Goal: Task Accomplishment & Management: Manage account settings

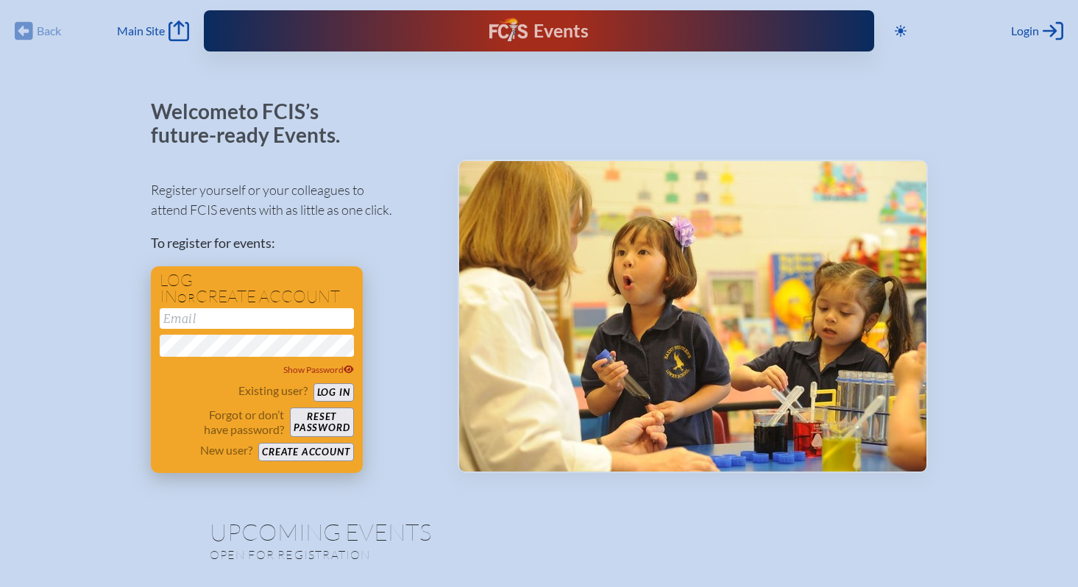
type input "[EMAIL_ADDRESS][DOMAIN_NAME]"
click at [337, 385] on button "Log in" at bounding box center [333, 392] width 40 height 18
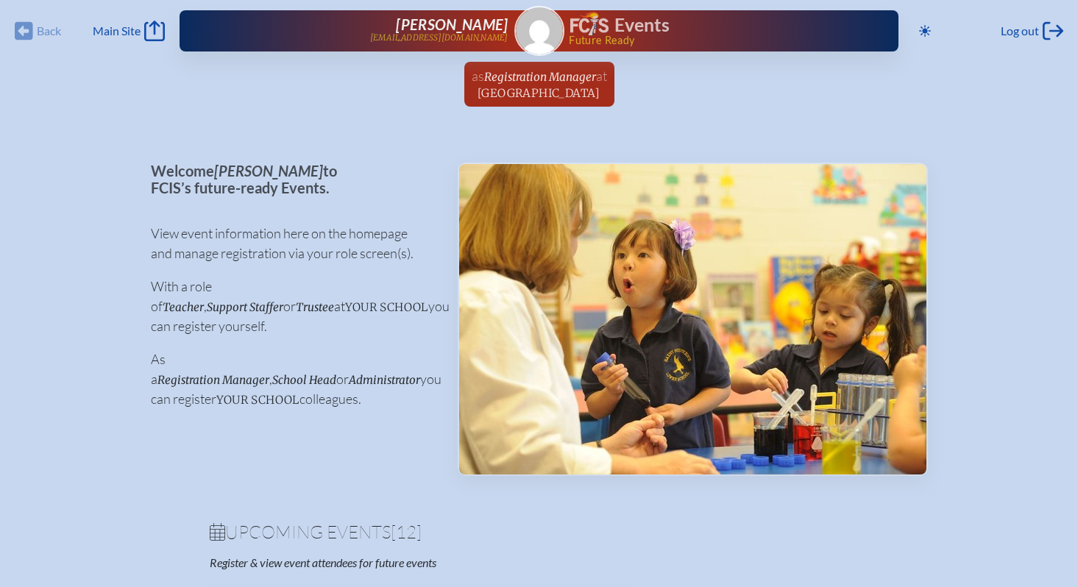
click at [170, 32] on div "Back Back Main Site Main Site Toggle to Dark Mode Log out Log out Leslie Pieste…" at bounding box center [539, 26] width 1060 height 53
click at [156, 32] on icon "Main Site" at bounding box center [154, 31] width 21 height 21
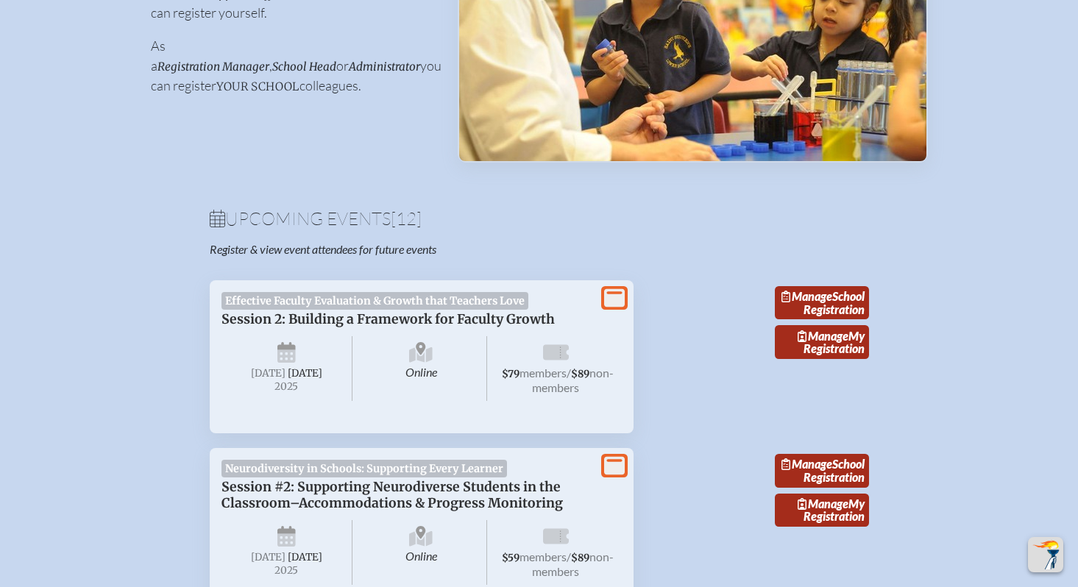
scroll to position [313, 0]
click at [832, 312] on link "Manage School Registration" at bounding box center [822, 304] width 94 height 34
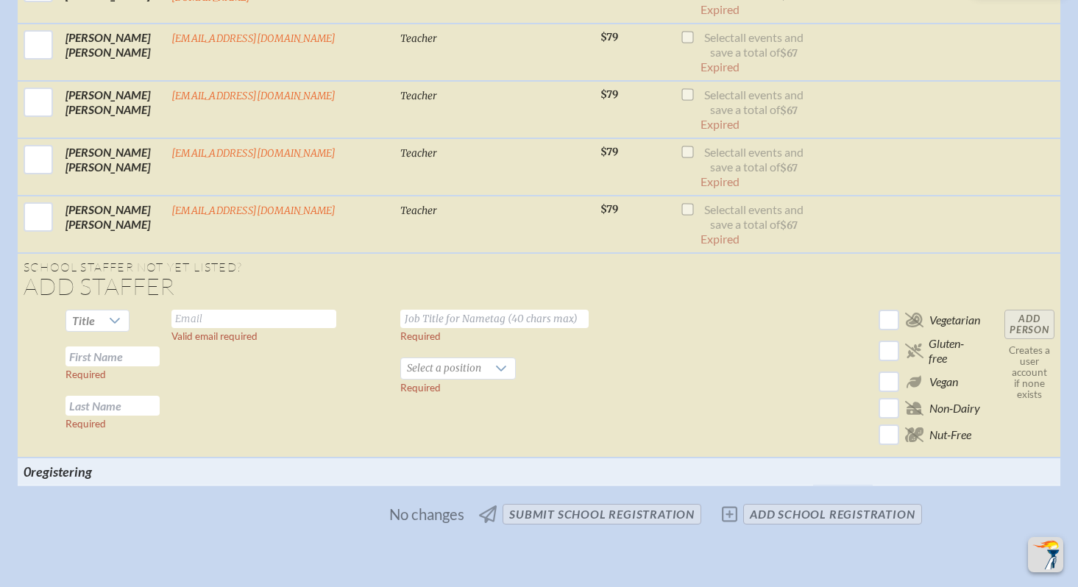
scroll to position [2078, 0]
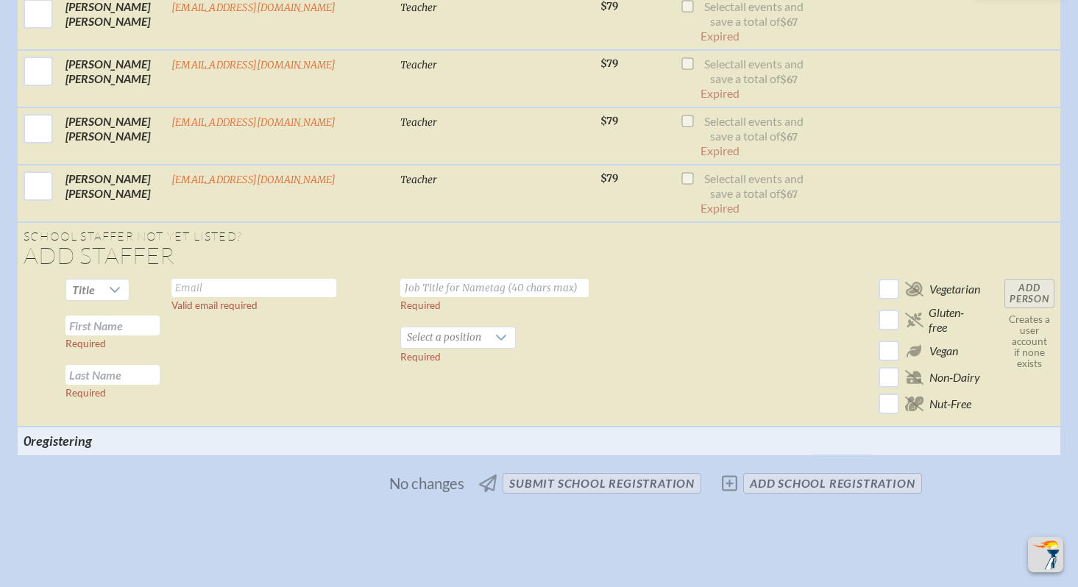
click at [218, 286] on input "text" at bounding box center [253, 288] width 165 height 18
type input "[EMAIL_ADDRESS][DOMAIN_NAME]"
click at [400, 288] on input "text" at bounding box center [494, 288] width 188 height 18
click at [113, 288] on icon at bounding box center [115, 290] width 12 height 12
click at [103, 330] on li "Mrs" at bounding box center [98, 334] width 63 height 21
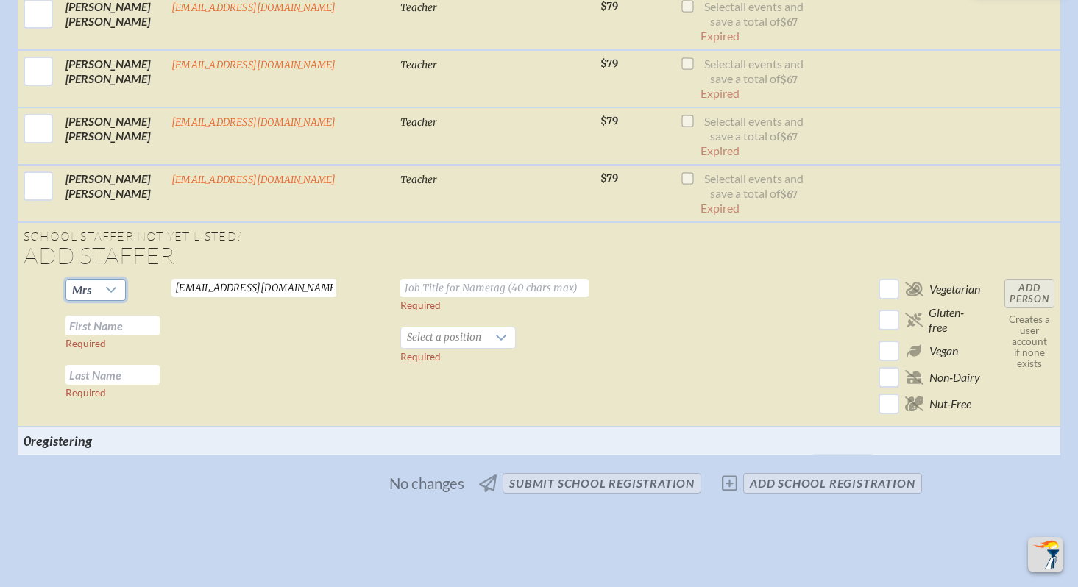
click at [123, 324] on input "text" at bounding box center [112, 326] width 94 height 20
type input "[PERSON_NAME]"
click at [99, 379] on input "text" at bounding box center [112, 375] width 94 height 20
type input "Dutkewych"
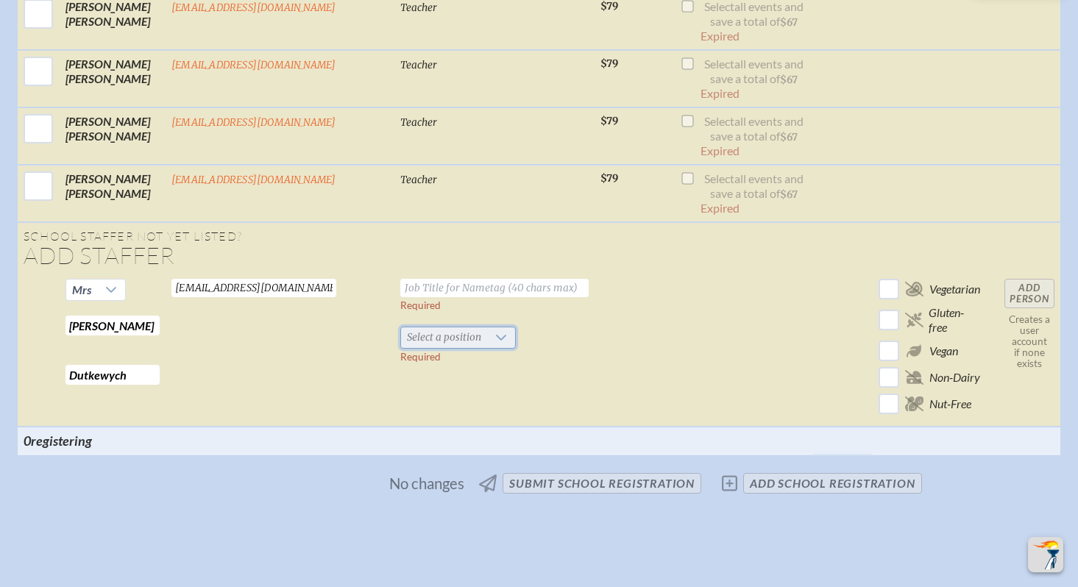
click at [401, 337] on span "Select a position" at bounding box center [444, 337] width 86 height 21
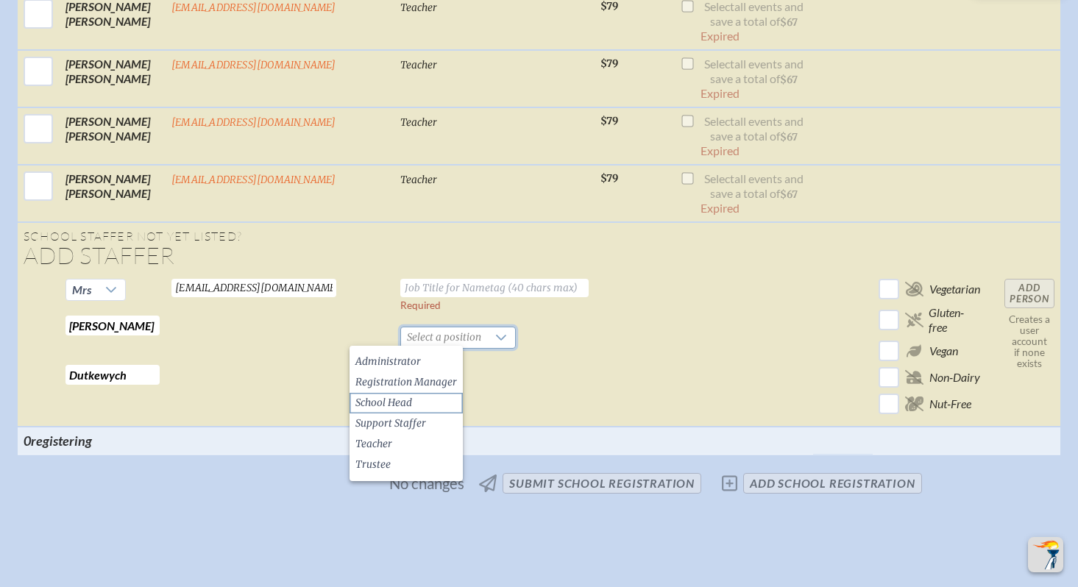
click at [375, 405] on span "School Head" at bounding box center [383, 403] width 57 height 15
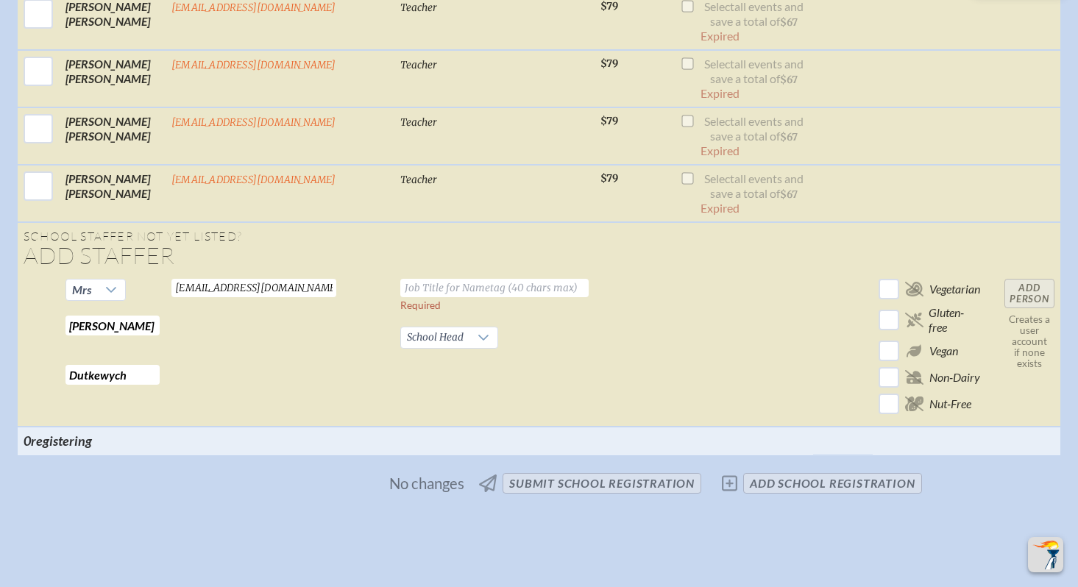
click at [413, 280] on input "text" at bounding box center [494, 288] width 188 height 18
type input "Head of [GEOGRAPHIC_DATA]"
click at [884, 344] on input "checkbox" at bounding box center [888, 351] width 26 height 26
checkbox input "true"
click at [885, 294] on input "checkbox" at bounding box center [888, 290] width 26 height 26
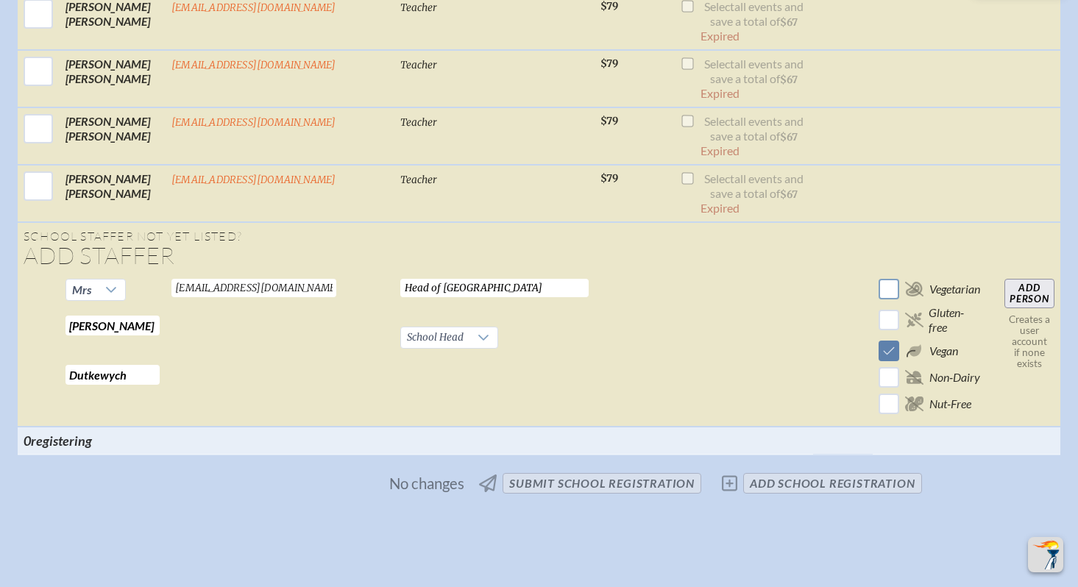
checkbox input "true"
click at [883, 348] on input "checkbox" at bounding box center [888, 351] width 26 height 26
checkbox input "false"
click at [1029, 287] on input "Add Person" at bounding box center [1029, 293] width 50 height 29
checkbox input "false"
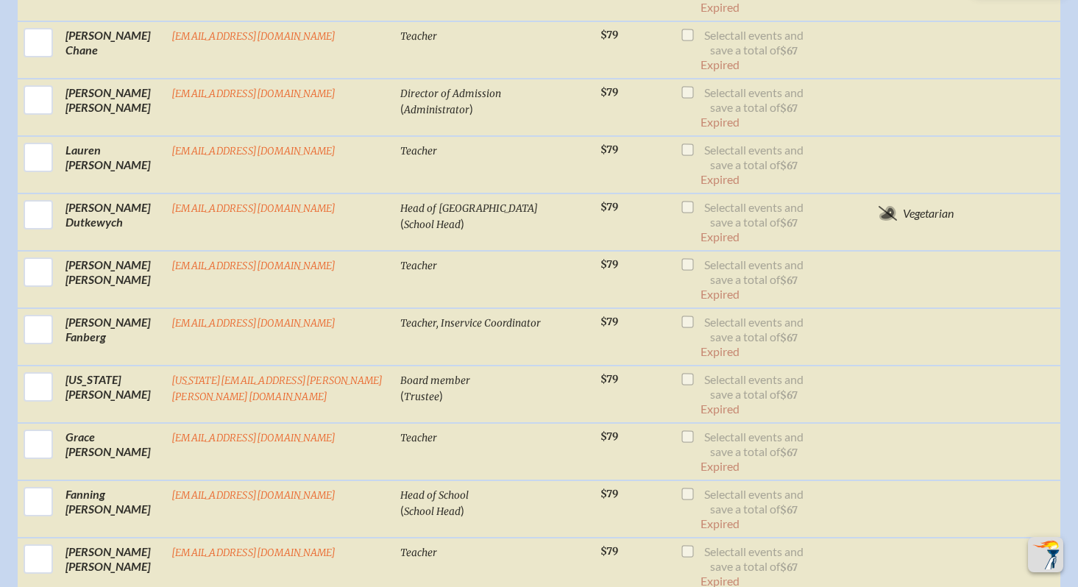
scroll to position [842, 0]
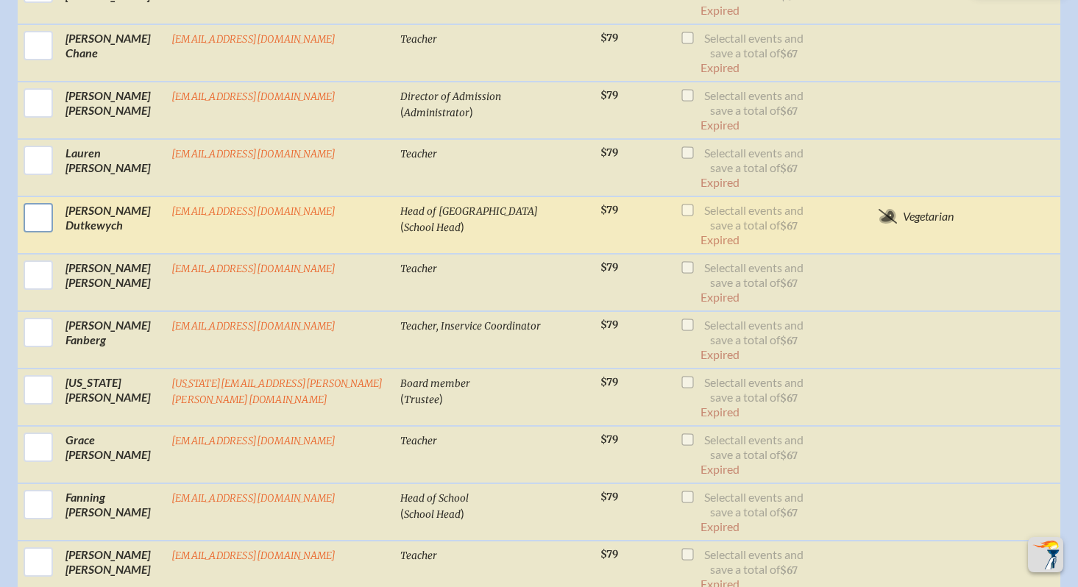
click at [43, 216] on input "checkbox" at bounding box center [38, 217] width 37 height 37
checkbox input "true"
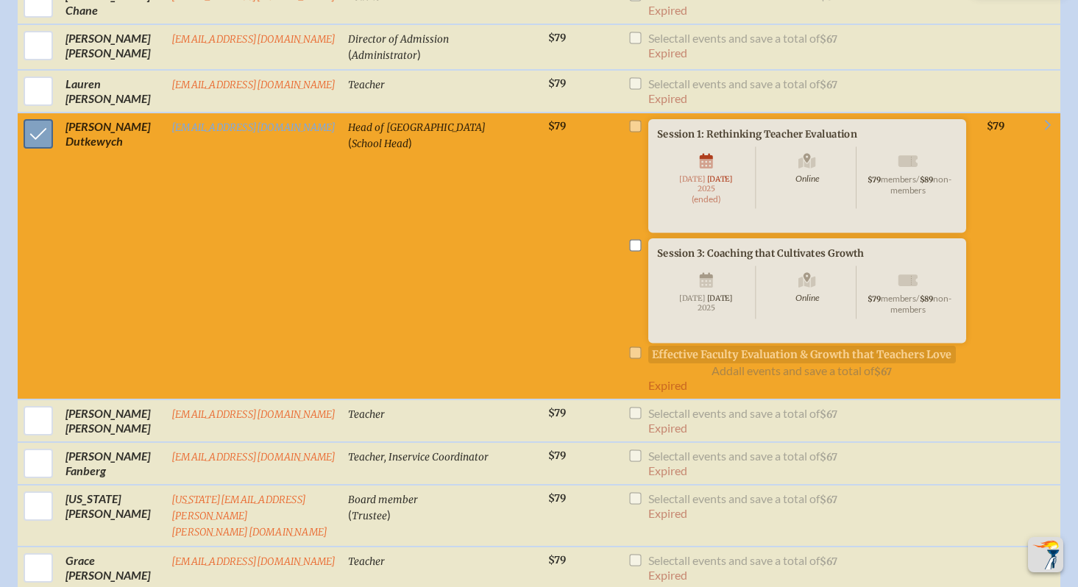
scroll to position [825, 0]
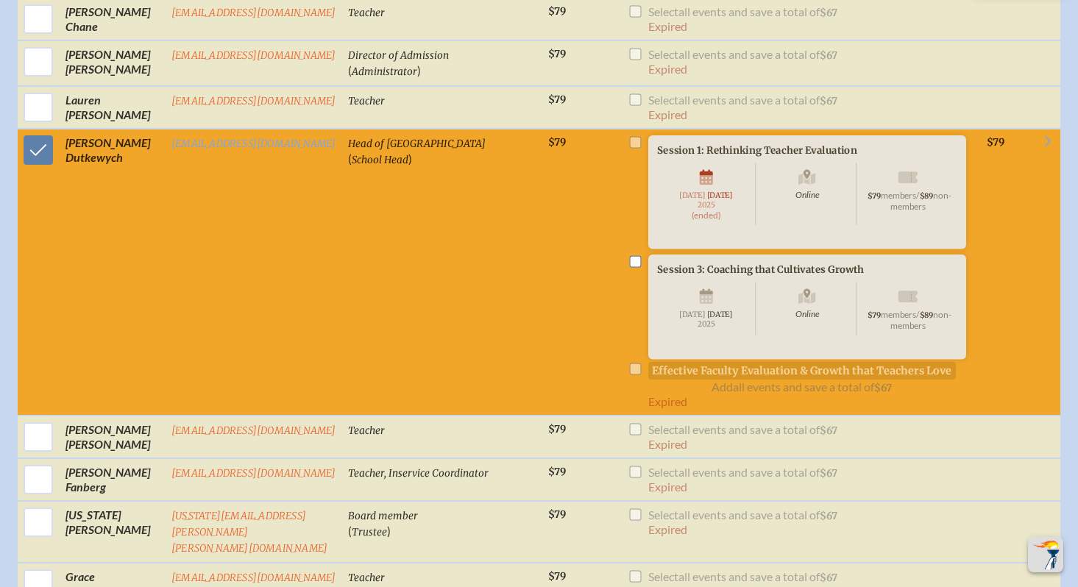
click at [628, 151] on li "Session 1: Rethinking Teacher Evaluation Online Tuesday , September 16th , 2025…" at bounding box center [801, 211] width 347 height 152
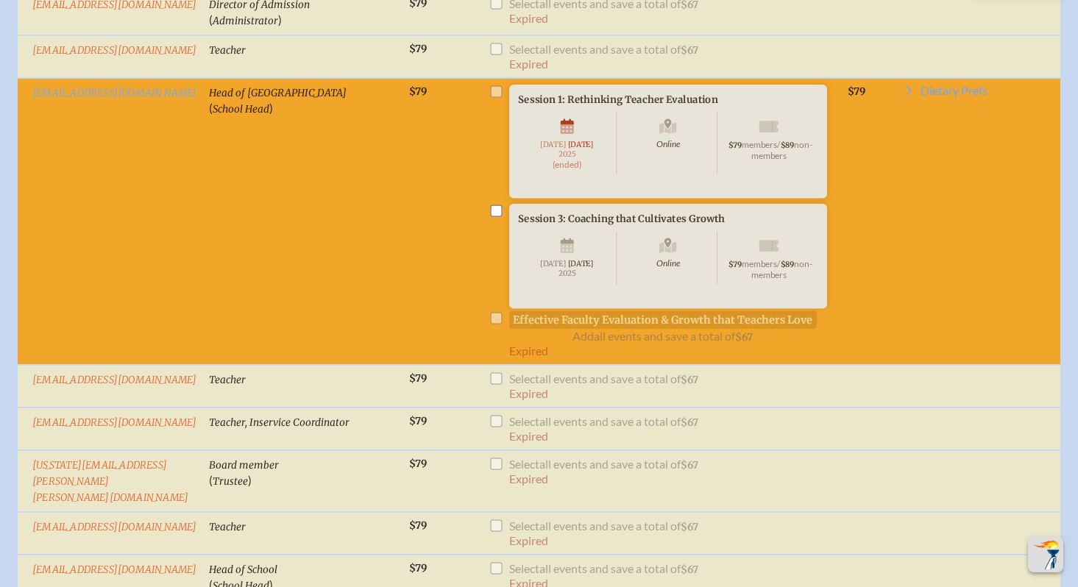
scroll to position [878, 0]
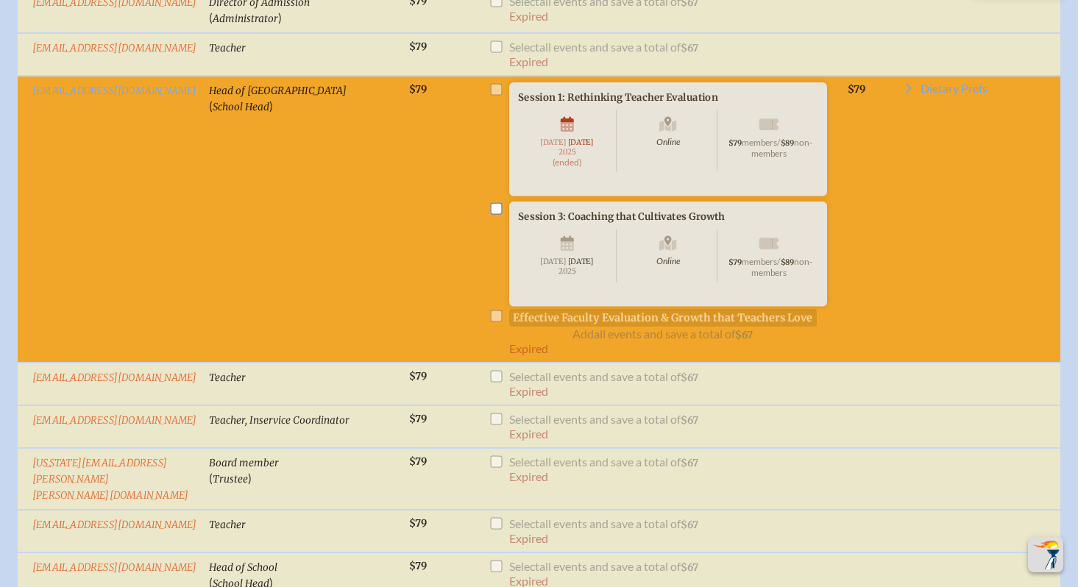
click at [488, 338] on li "Session 3: Coaching that Cultivates Growth Online Tuesday , October 14th , 2025…" at bounding box center [661, 272] width 347 height 140
click at [490, 214] on input "checkbox" at bounding box center [496, 208] width 12 height 12
checkbox input "true"
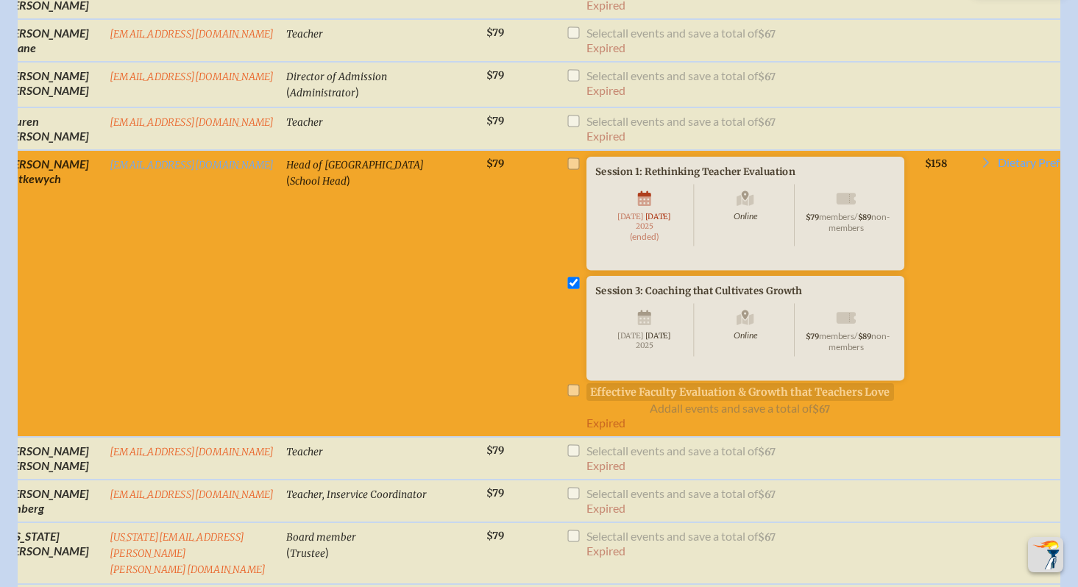
scroll to position [0, 139]
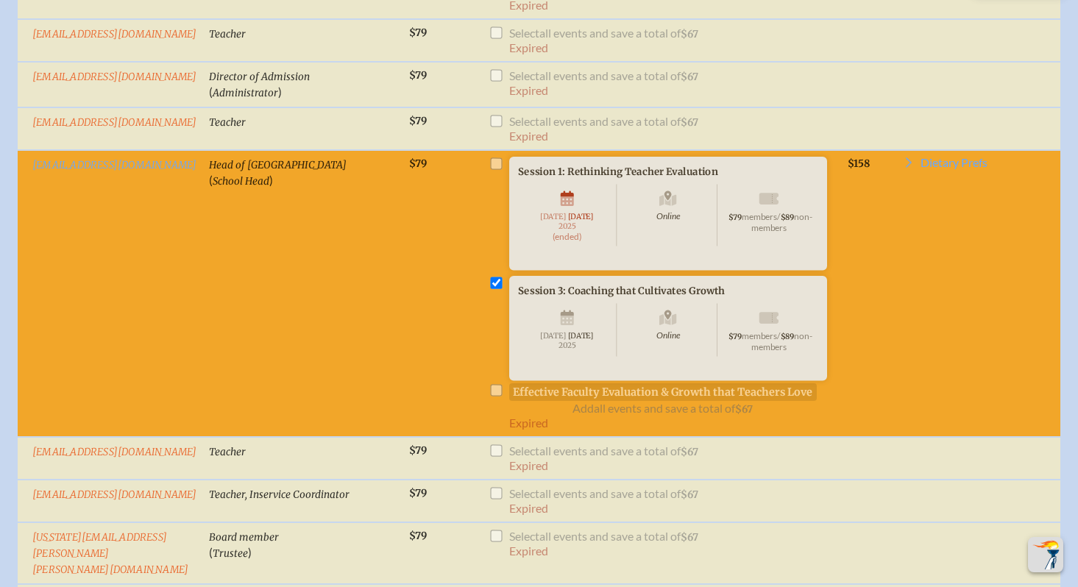
click at [488, 171] on li "Session 1: Rethinking Teacher Evaluation Online Tuesday , September 16th , 2025…" at bounding box center [661, 233] width 347 height 152
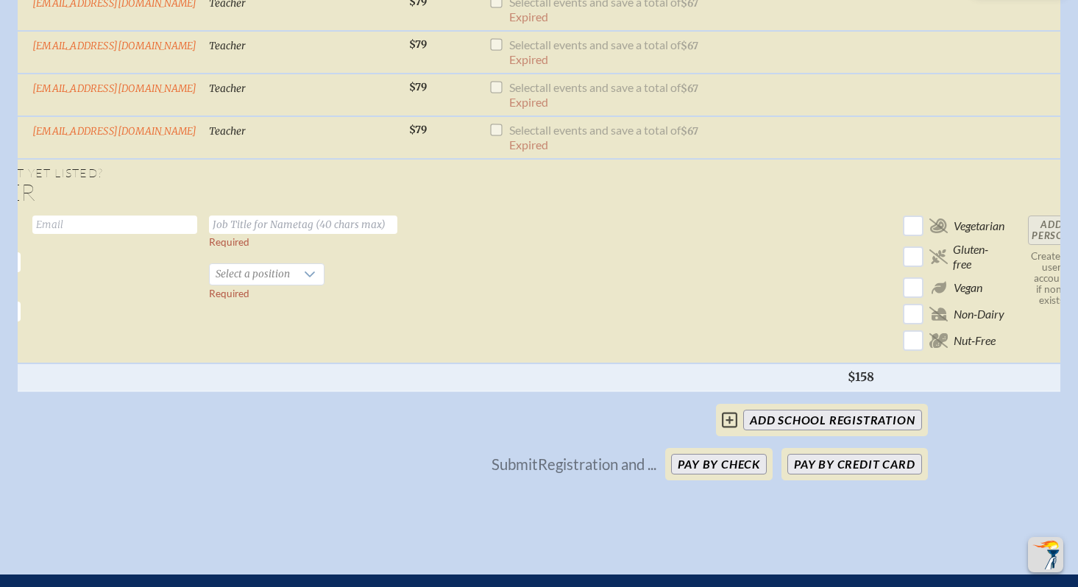
scroll to position [2063, 0]
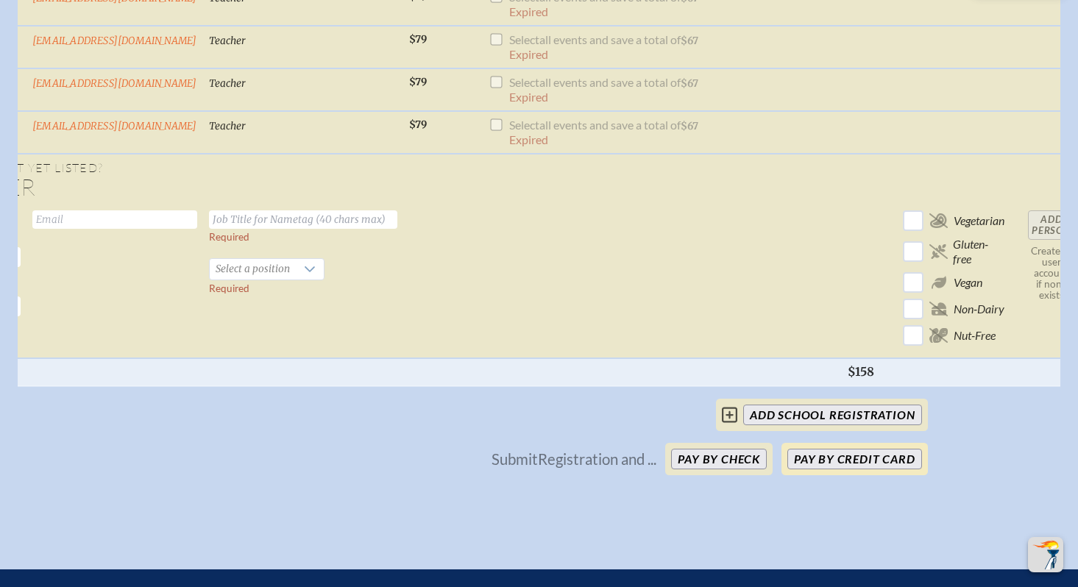
click at [831, 455] on button "Pay by Credit Card" at bounding box center [854, 459] width 134 height 21
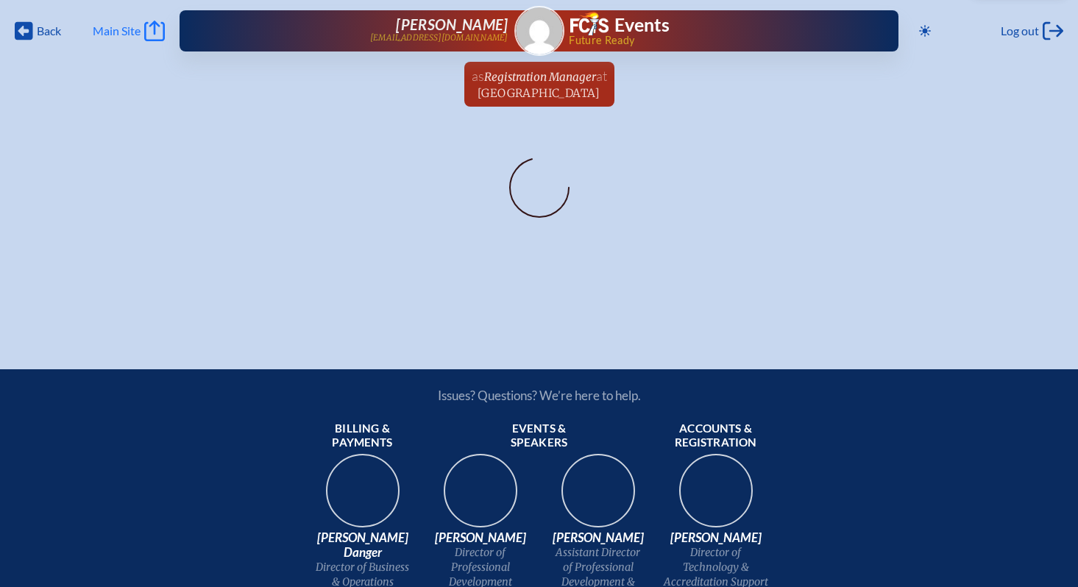
click at [156, 36] on icon "Main Site" at bounding box center [154, 31] width 21 height 21
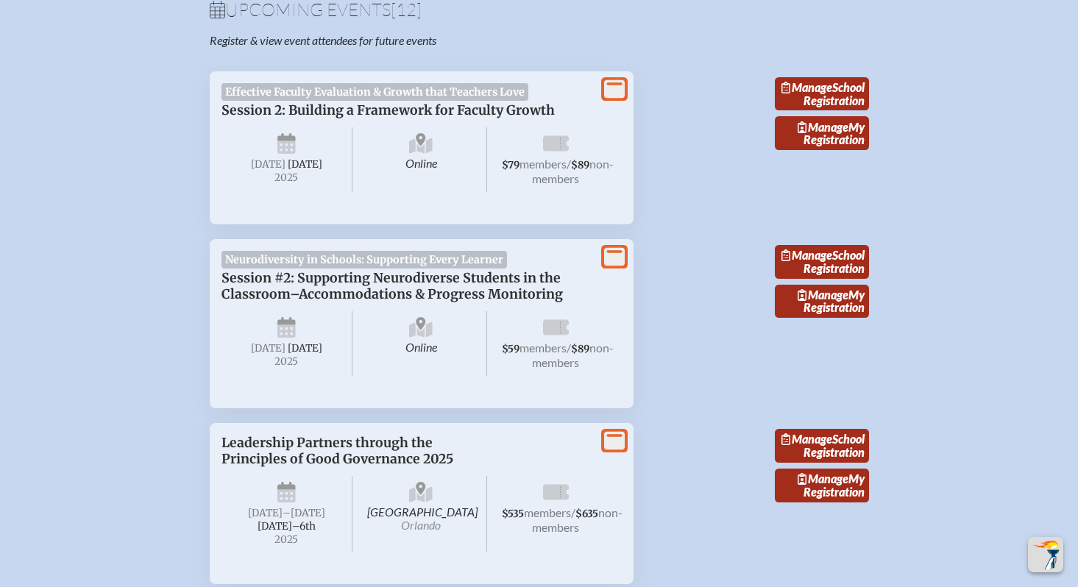
scroll to position [491, 0]
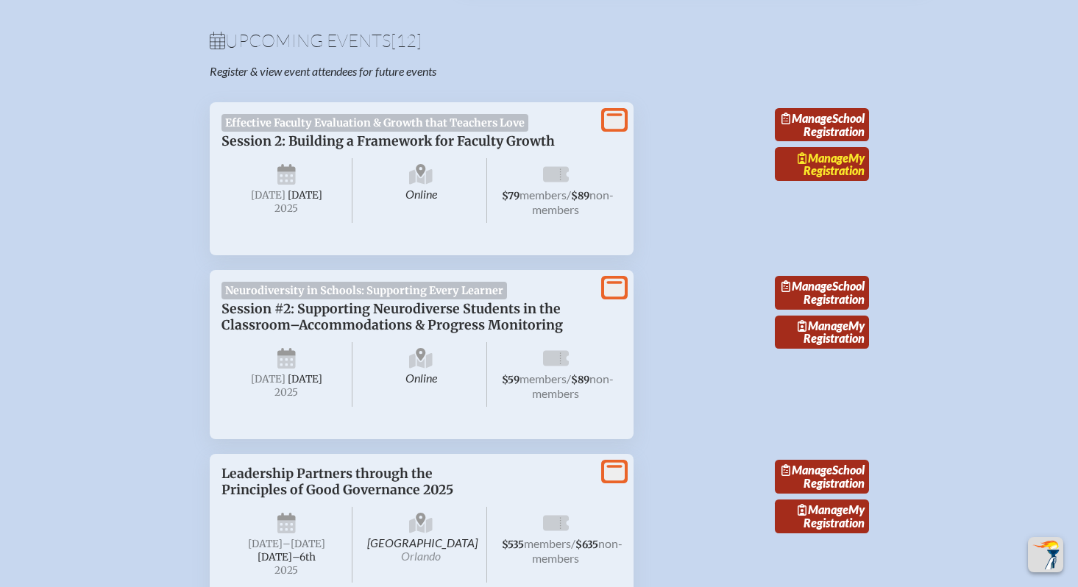
click at [832, 165] on span "Manage" at bounding box center [822, 158] width 51 height 14
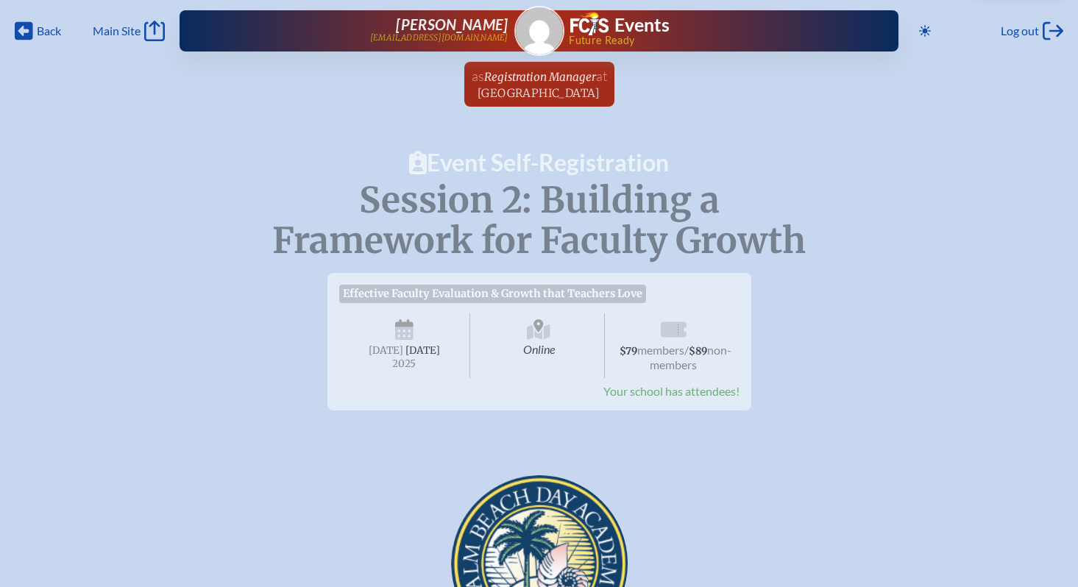
click at [570, 339] on span "Online" at bounding box center [539, 345] width 132 height 65
click at [919, 30] on icon at bounding box center [925, 31] width 12 height 12
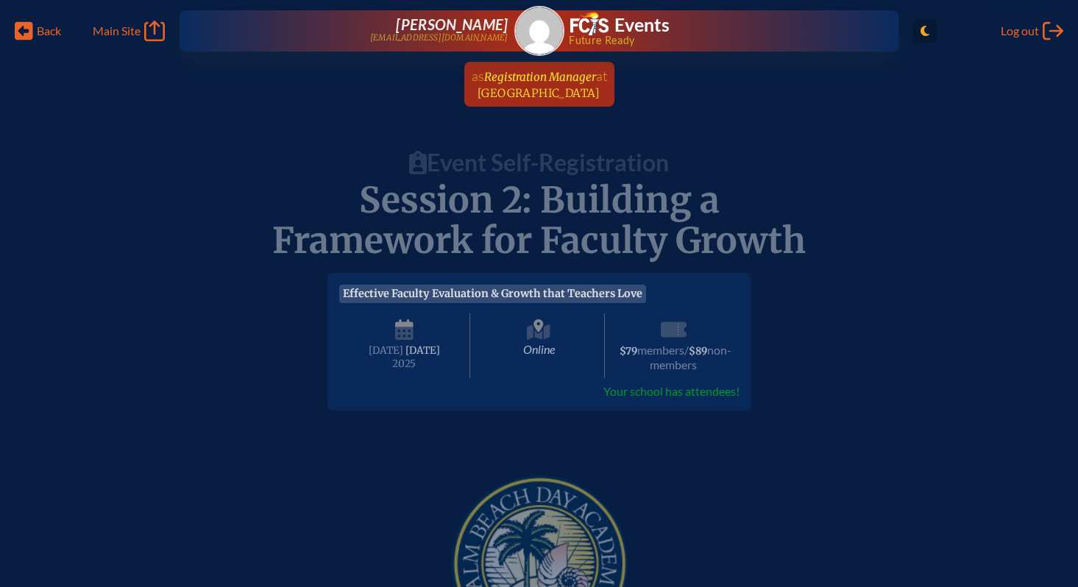
click at [532, 86] on span "[GEOGRAPHIC_DATA]" at bounding box center [538, 93] width 123 height 14
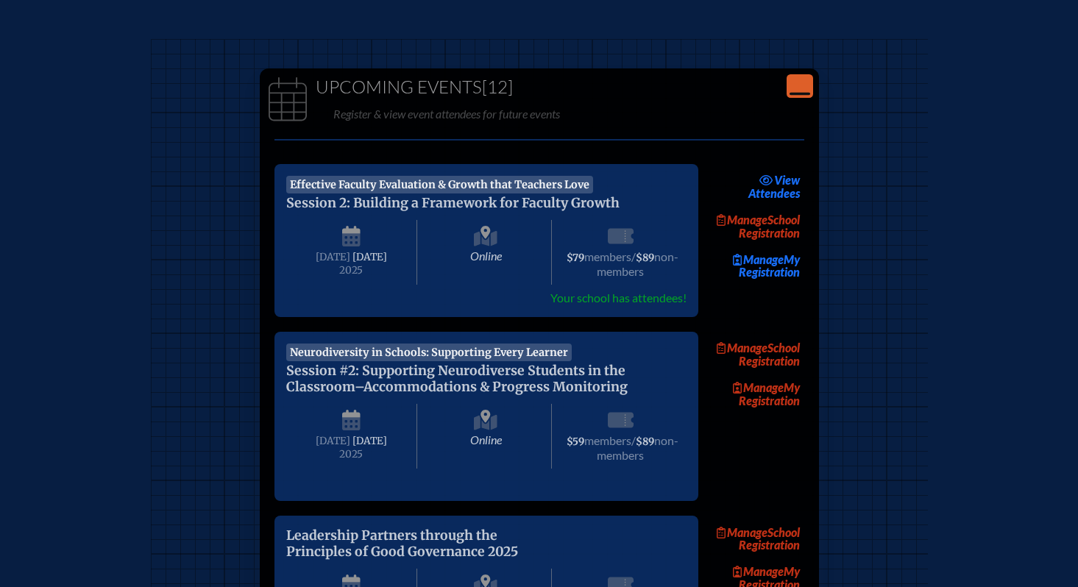
scroll to position [104, 0]
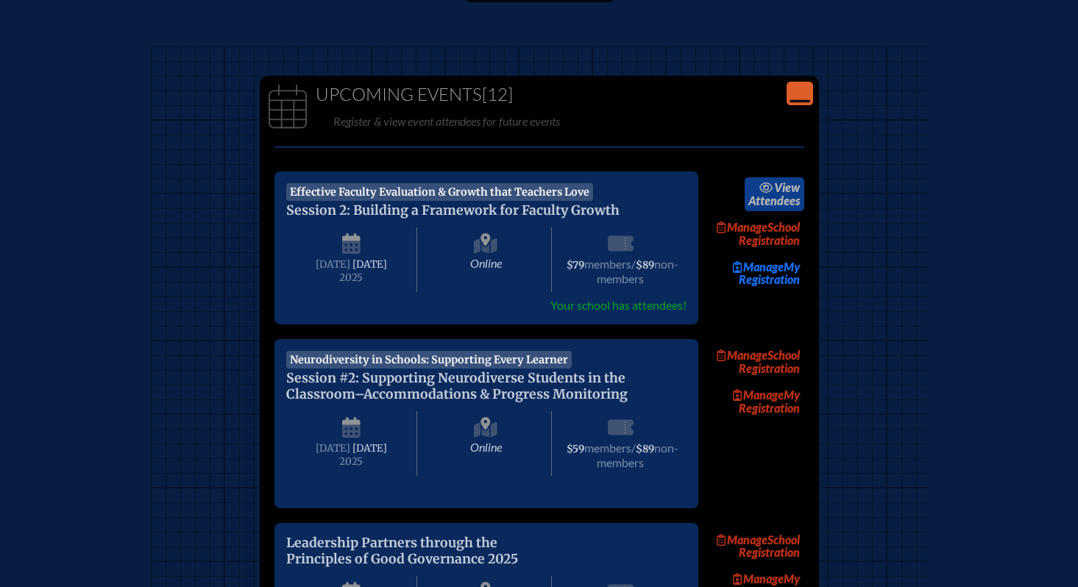
click at [768, 202] on link "view Attendees" at bounding box center [775, 194] width 60 height 34
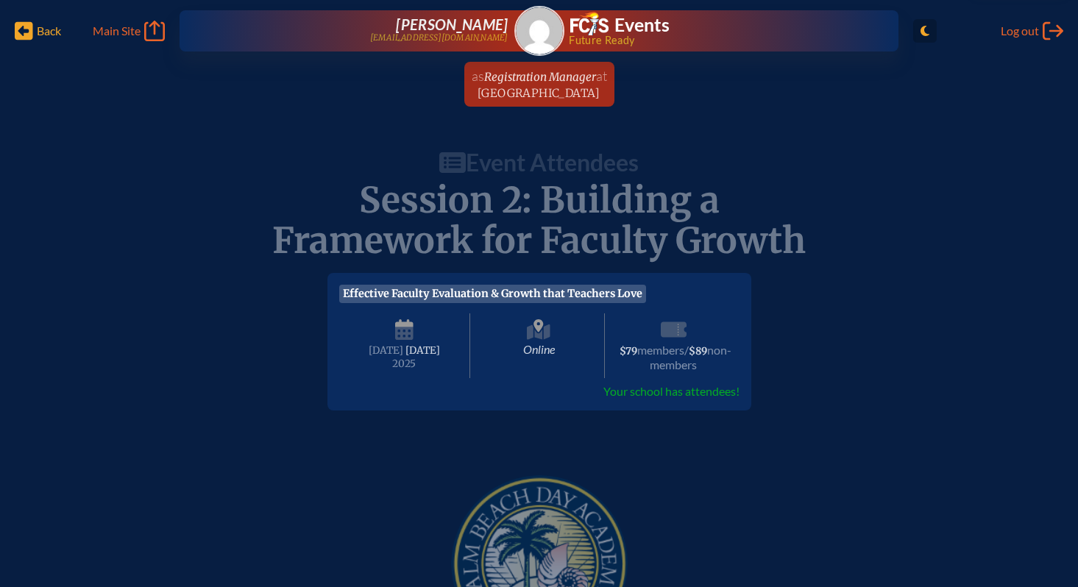
click at [40, 32] on span "Back" at bounding box center [49, 31] width 24 height 15
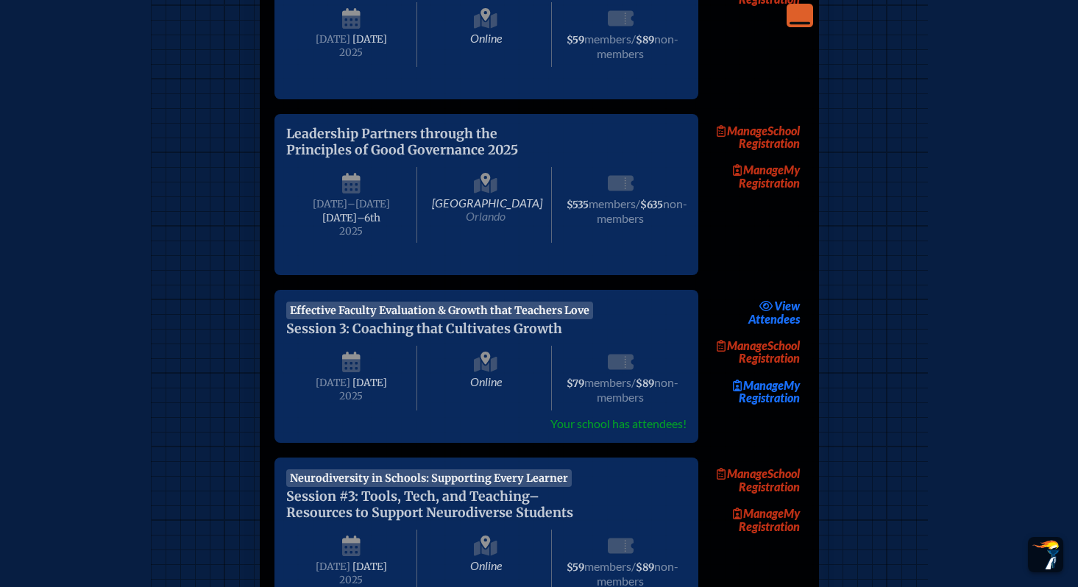
scroll to position [522, 0]
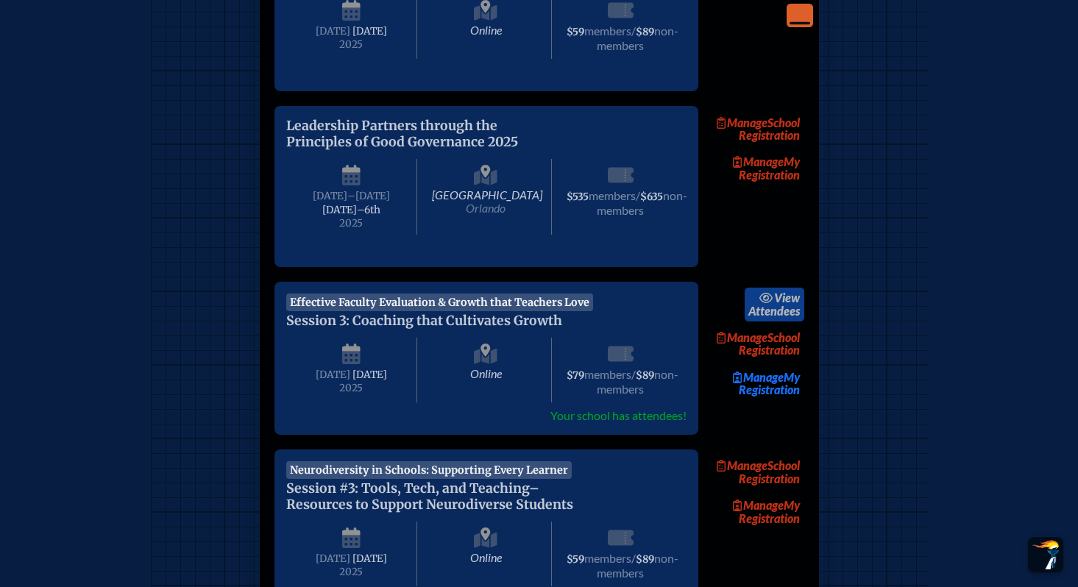
click at [783, 321] on link "view Attendees" at bounding box center [775, 305] width 60 height 34
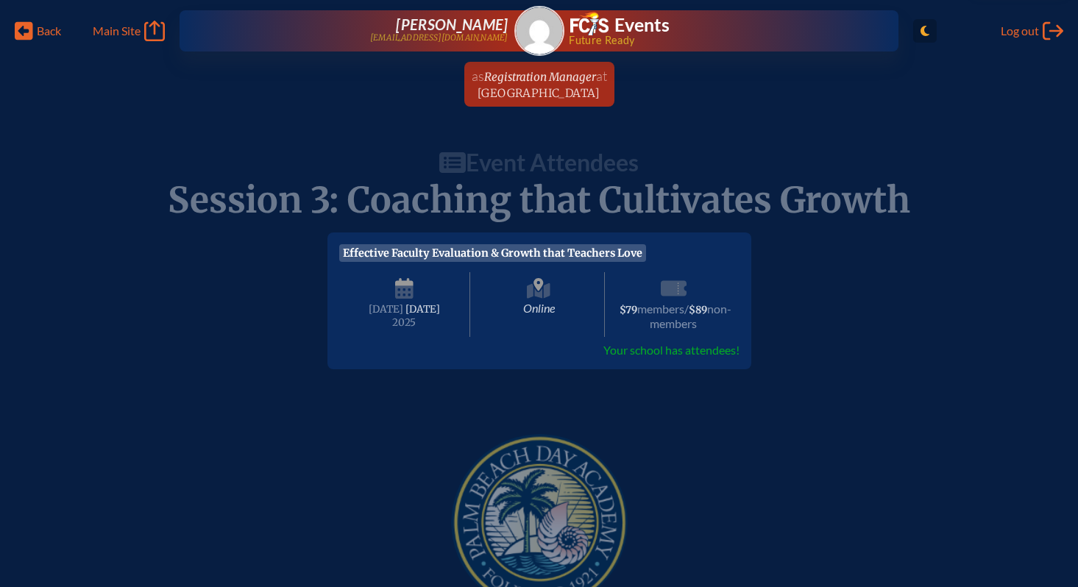
click at [647, 254] on div "Effective Faculty Evaluation & Growth that Teachers Love Session 3: Coaching th…" at bounding box center [539, 300] width 400 height 113
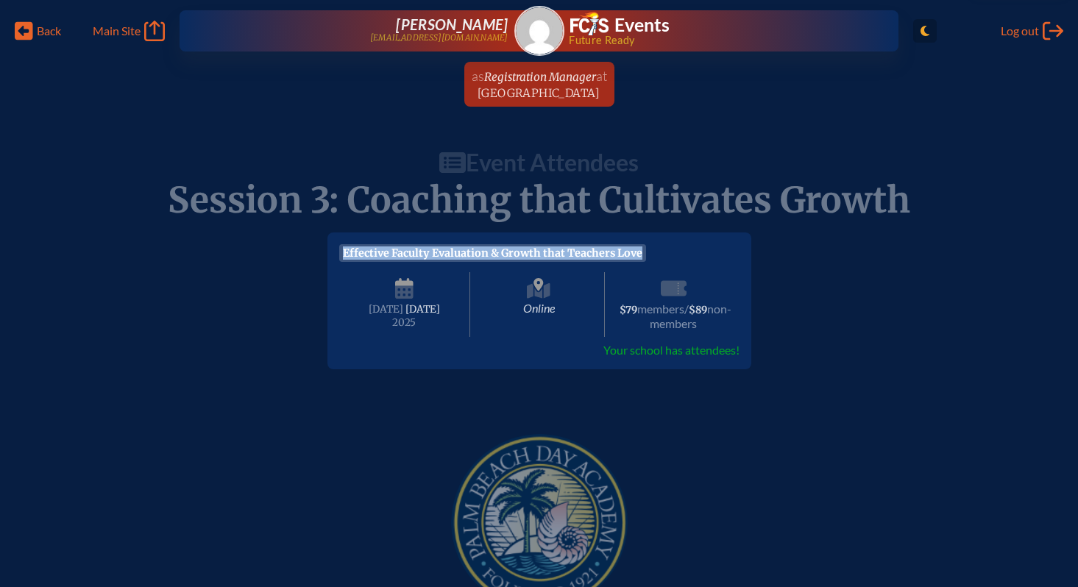
drag, startPoint x: 647, startPoint y: 254, endPoint x: 377, endPoint y: 242, distance: 271.0
click at [377, 242] on div "Effective Faculty Evaluation & Growth that Teachers Love Session 3: Coaching th…" at bounding box center [539, 300] width 424 height 137
copy span "Effective Faculty Evaluation & Growth that Teachers Love"
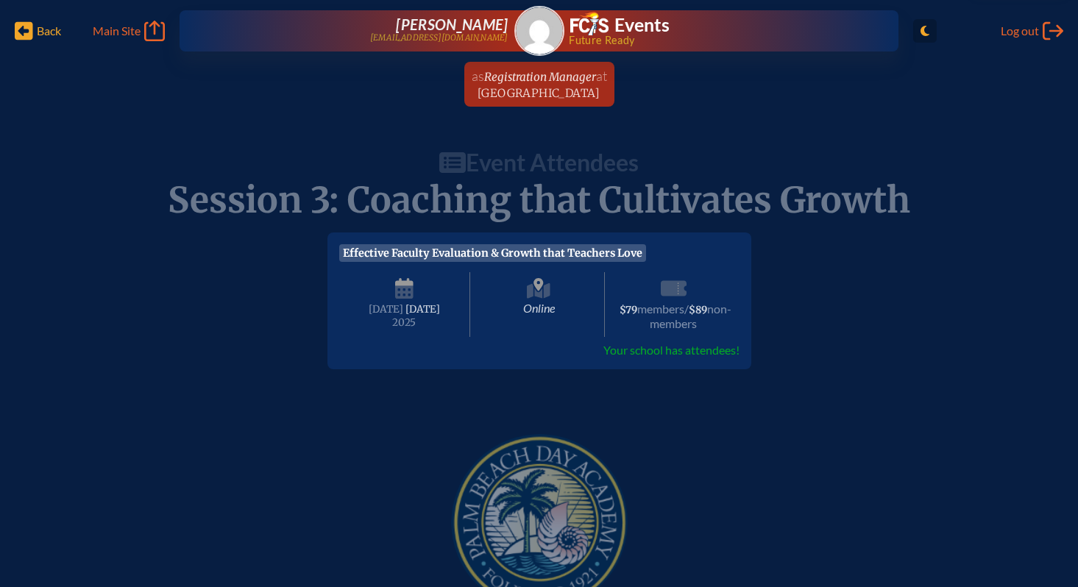
click at [38, 35] on span "Back" at bounding box center [49, 31] width 24 height 15
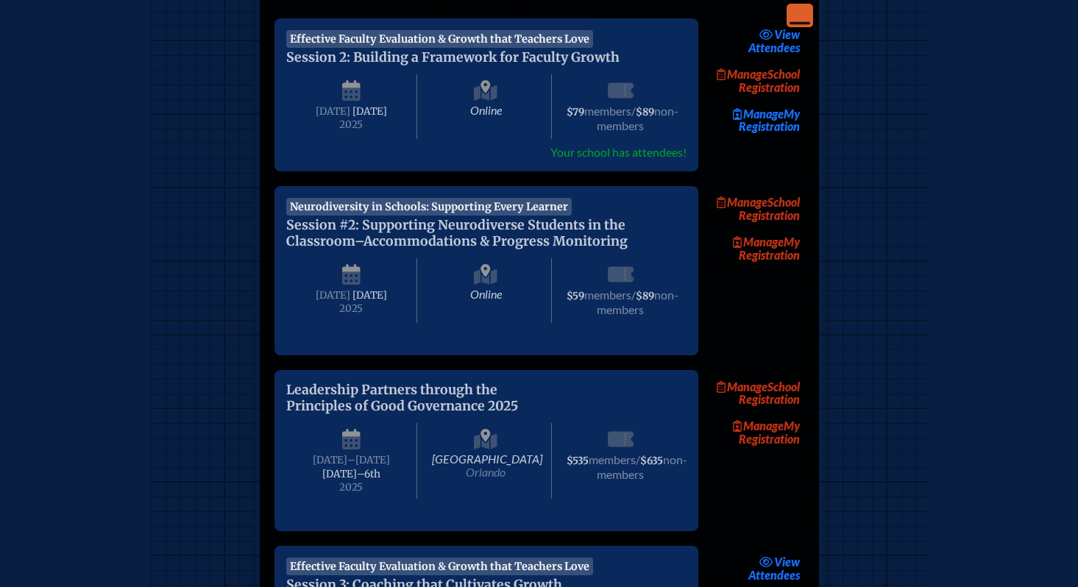
scroll to position [217, 0]
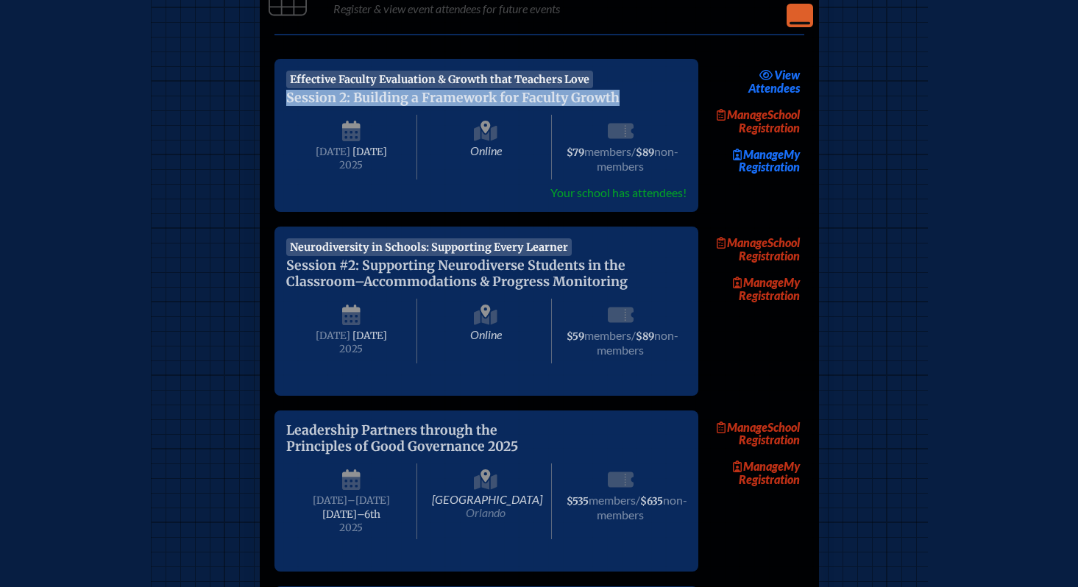
drag, startPoint x: 623, startPoint y: 96, endPoint x: 284, endPoint y: 96, distance: 339.2
click at [284, 96] on div "Effective Faculty Evaluation & Growth that Teachers Love Session 2: Building a …" at bounding box center [486, 135] width 424 height 153
copy span "Session 2: Building a Framework for Faculty Growth"
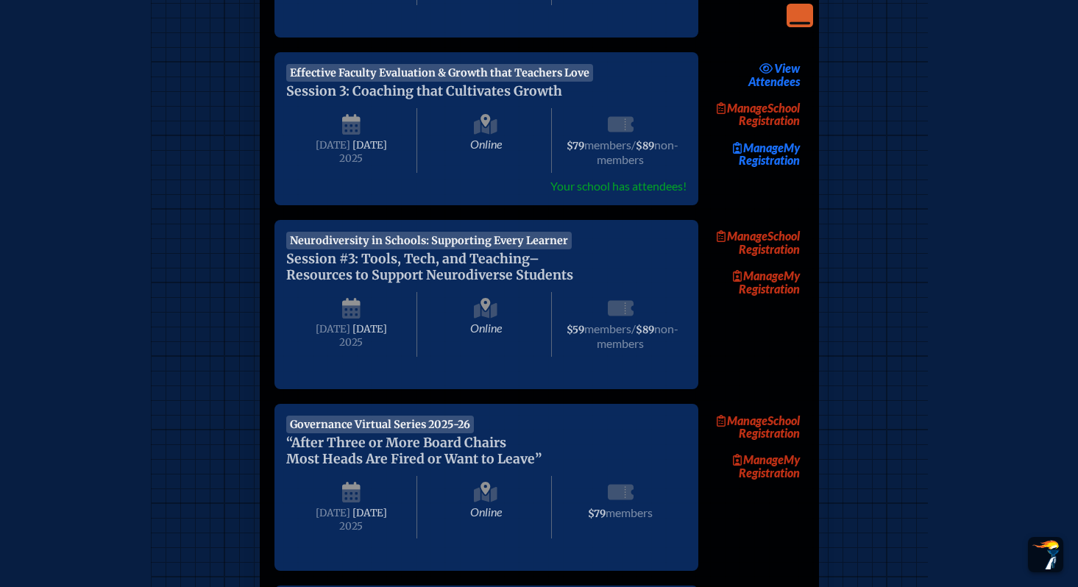
scroll to position [758, 0]
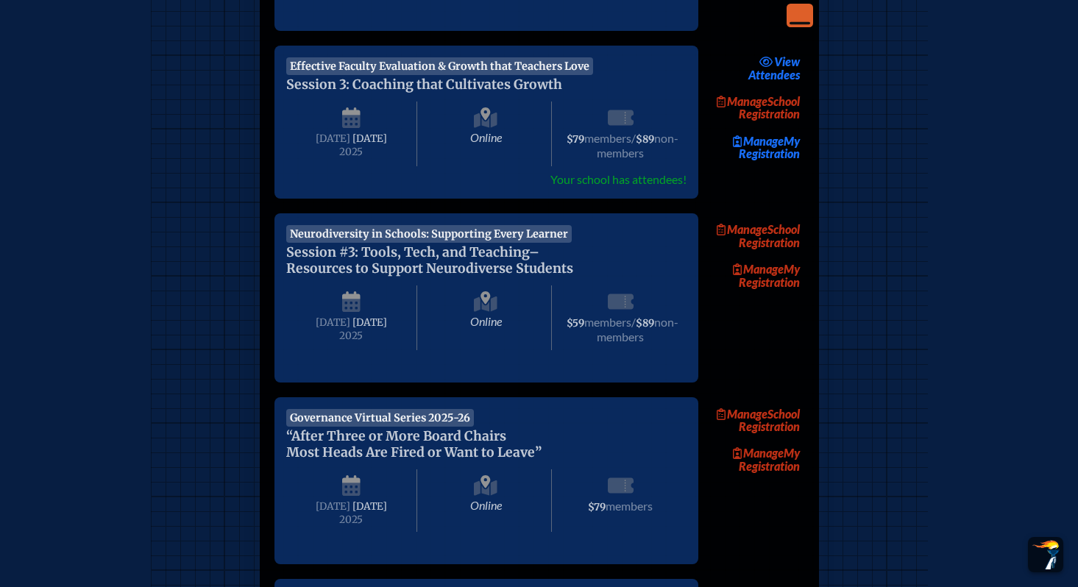
click at [561, 93] on p "Session 3: Coaching that Cultivates Growth" at bounding box center [471, 85] width 371 height 16
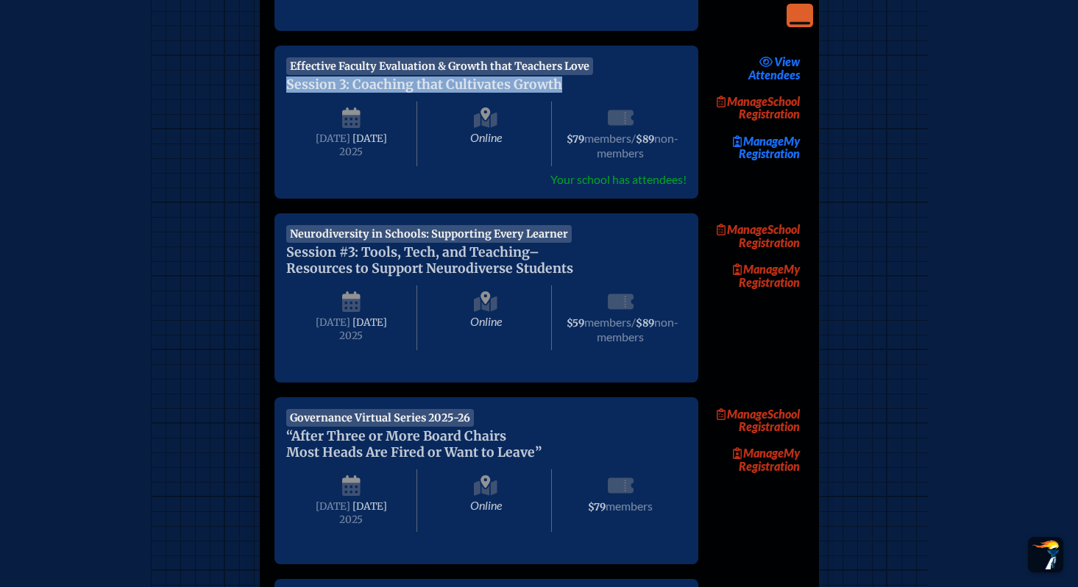
drag, startPoint x: 560, startPoint y: 117, endPoint x: 277, endPoint y: 116, distance: 282.5
click at [277, 116] on div "Effective Faculty Evaluation & Growth that Teachers Love Session 3: Coaching th…" at bounding box center [486, 122] width 424 height 153
copy span "Session 3: Coaching that Cultivates Growth"
